Goal: Task Accomplishment & Management: Manage account settings

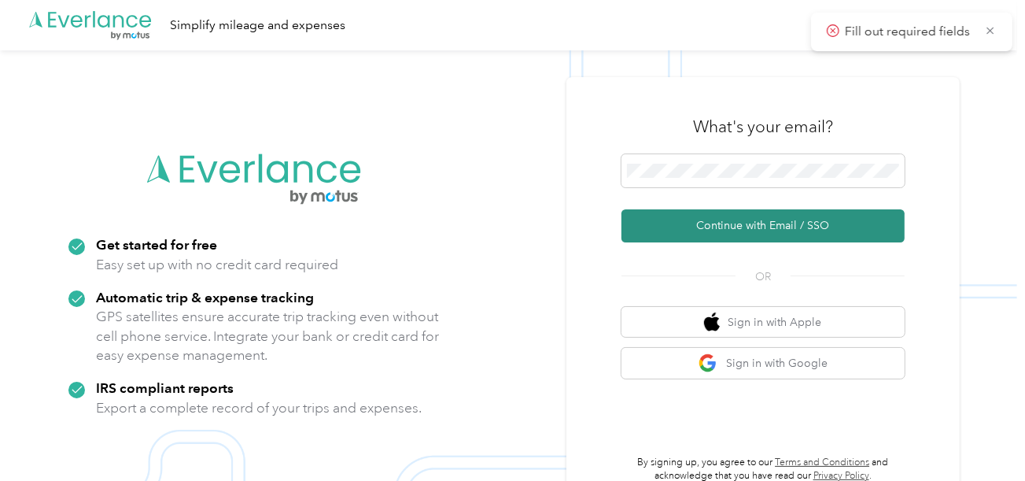
click at [705, 225] on button "Continue with Email / SSO" at bounding box center [762, 225] width 283 height 33
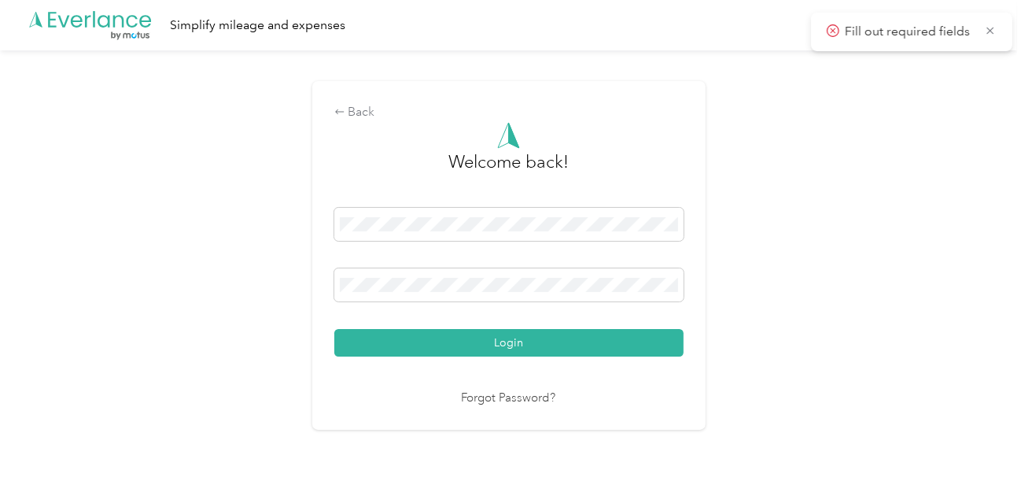
drag, startPoint x: 511, startPoint y: 341, endPoint x: 544, endPoint y: 327, distance: 35.9
click at [511, 341] on button "Login" at bounding box center [508, 343] width 349 height 28
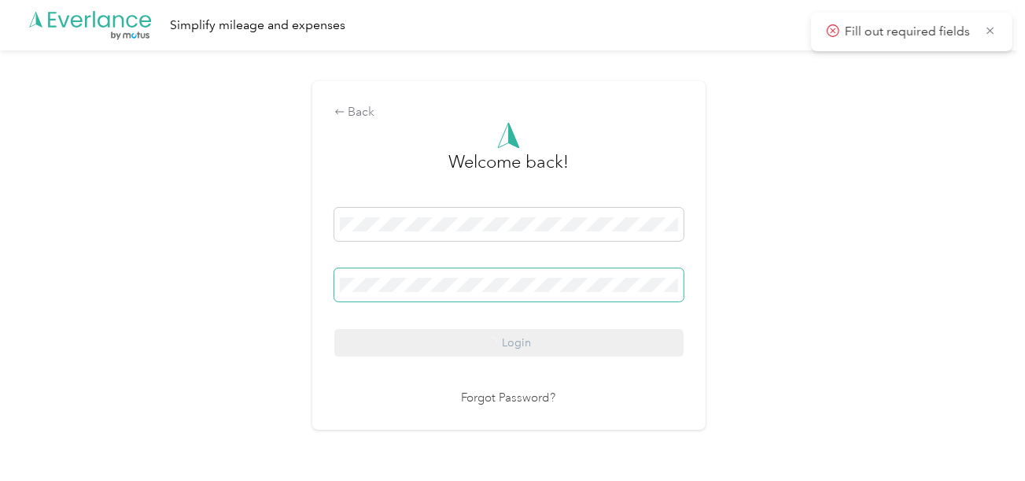
click at [673, 297] on span at bounding box center [508, 284] width 349 height 33
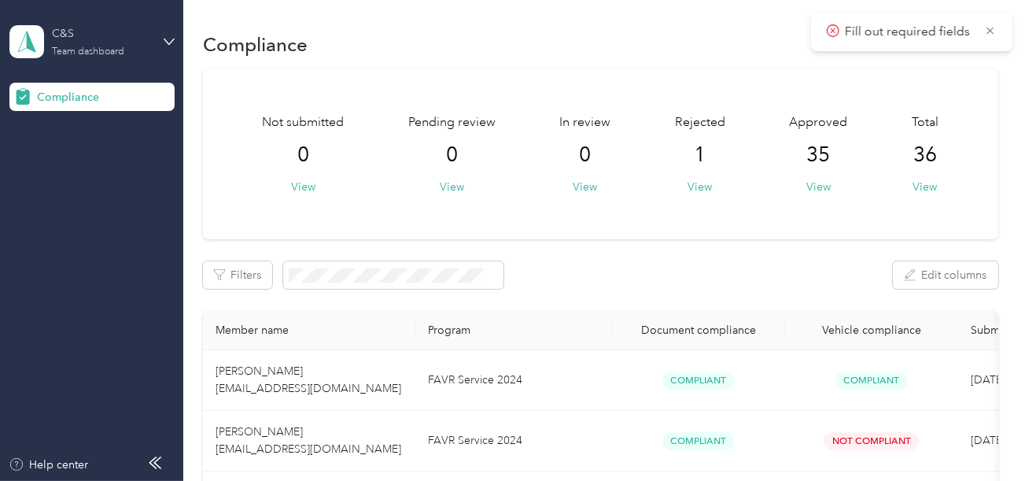
drag, startPoint x: 96, startPoint y: 17, endPoint x: 105, endPoint y: 40, distance: 24.7
click at [97, 19] on div "C&S Team dashboard" at bounding box center [91, 41] width 165 height 55
click at [75, 159] on div "Log out" at bounding box center [53, 165] width 61 height 17
